Goal: Task Accomplishment & Management: Manage account settings

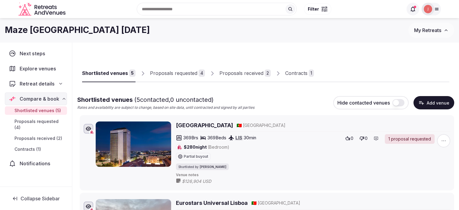
click at [292, 73] on div "Contracts" at bounding box center [296, 72] width 22 height 7
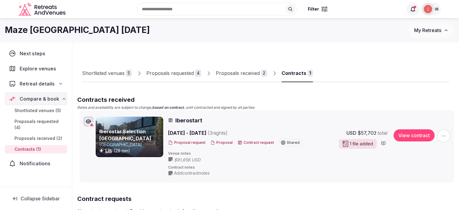
click at [396, 134] on button "View contract" at bounding box center [414, 135] width 41 height 12
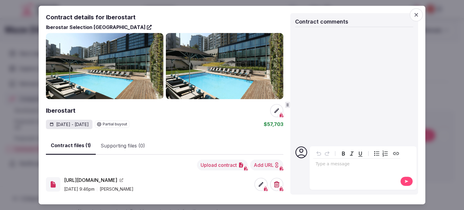
click at [130, 146] on button "Supporting files (0)" at bounding box center [123, 146] width 54 height 18
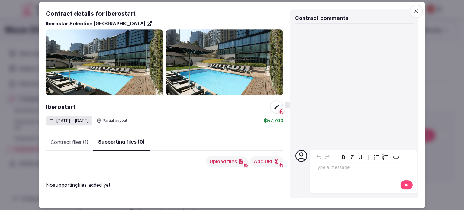
click at [76, 141] on button "Contract files (1)" at bounding box center [69, 142] width 47 height 18
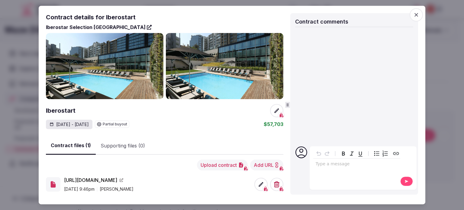
click at [261, 186] on icon at bounding box center [261, 184] width 6 height 6
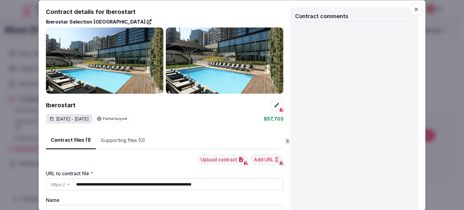
scroll to position [70, 0]
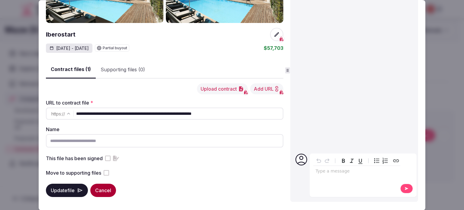
click at [105, 159] on div "This file has been signed" at bounding box center [164, 158] width 237 height 7
click at [109, 157] on button "This file has been signed" at bounding box center [107, 158] width 5 height 5
click at [75, 190] on button "Update file" at bounding box center [67, 190] width 42 height 13
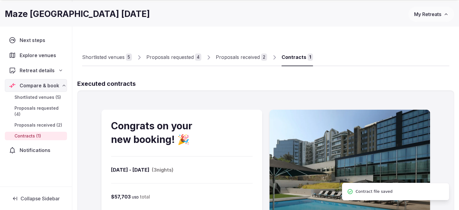
scroll to position [91, 0]
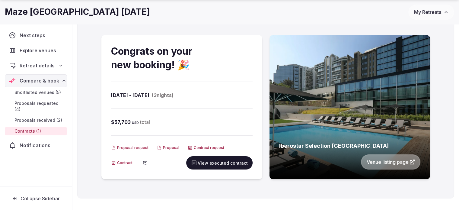
click at [25, 94] on span "Shortlisted venues (5)" at bounding box center [37, 92] width 46 height 6
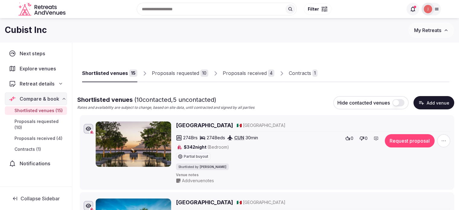
click at [235, 75] on div "Proposals received" at bounding box center [245, 72] width 44 height 7
click at [292, 75] on div "Contracts" at bounding box center [300, 72] width 22 height 7
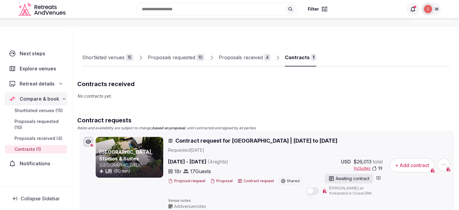
scroll to position [30, 0]
